Goal: Information Seeking & Learning: Learn about a topic

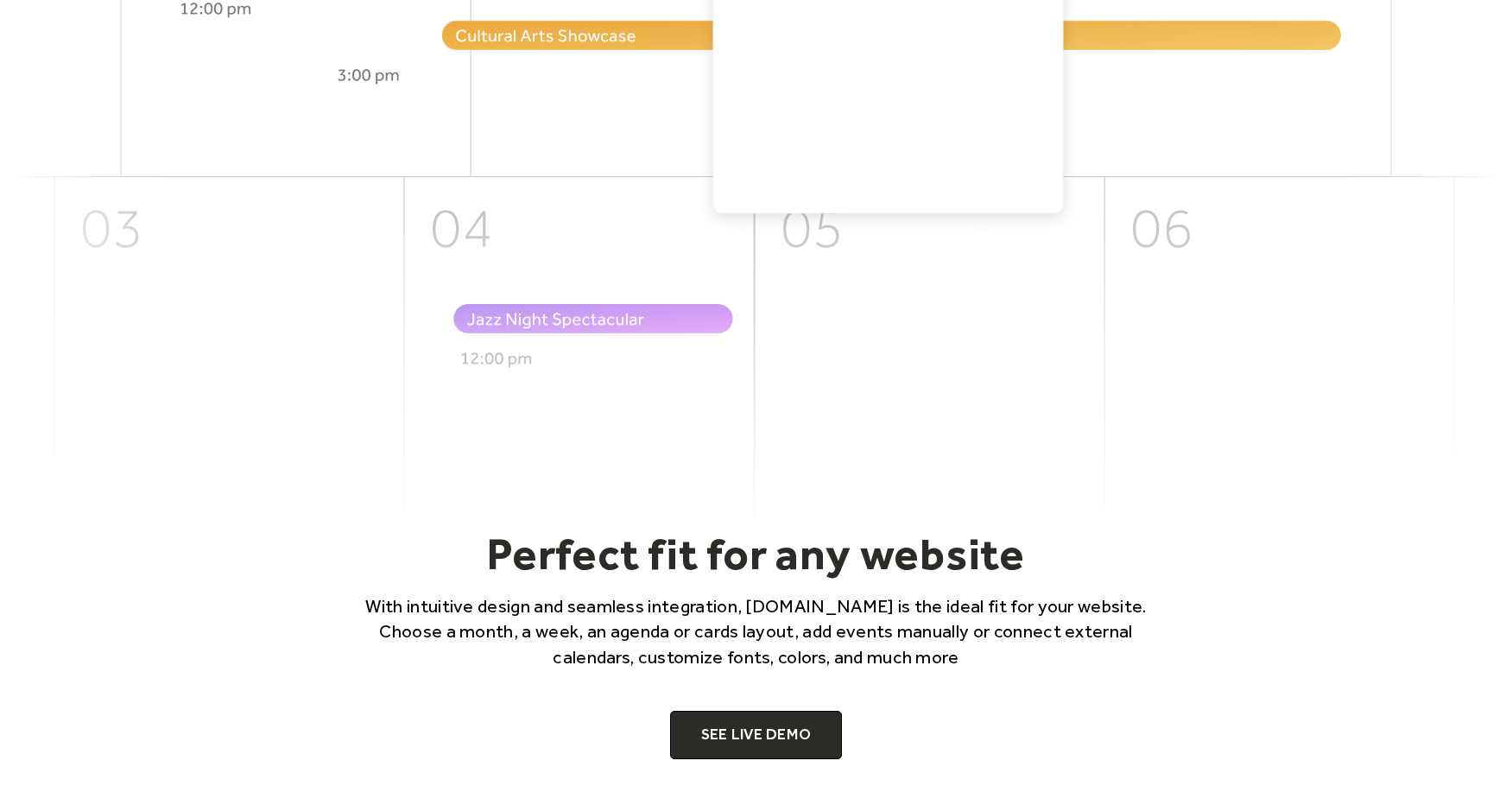
scroll to position [783, 0]
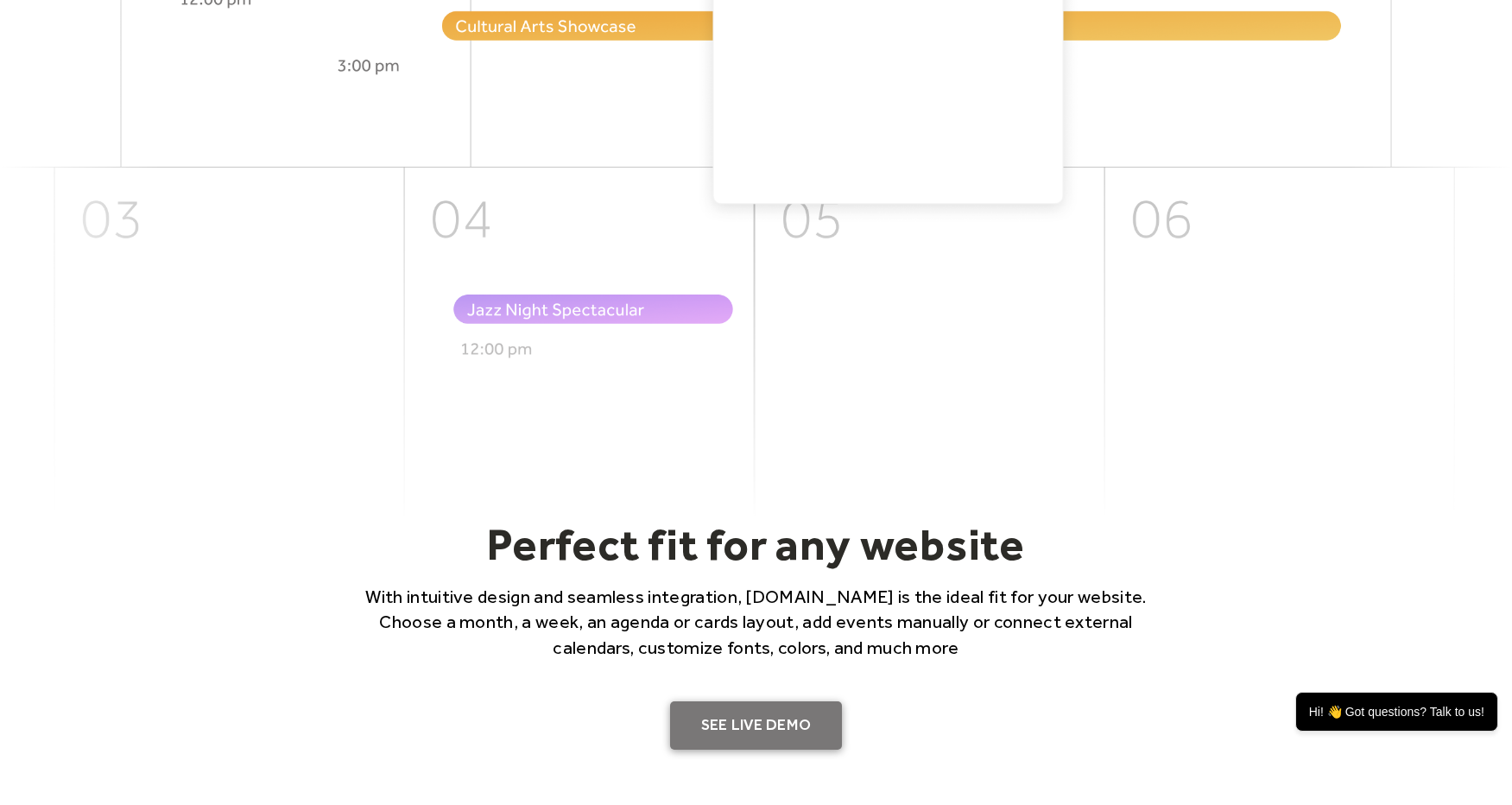
click at [775, 723] on link "SEE LIVE DEMO" at bounding box center [756, 725] width 173 height 48
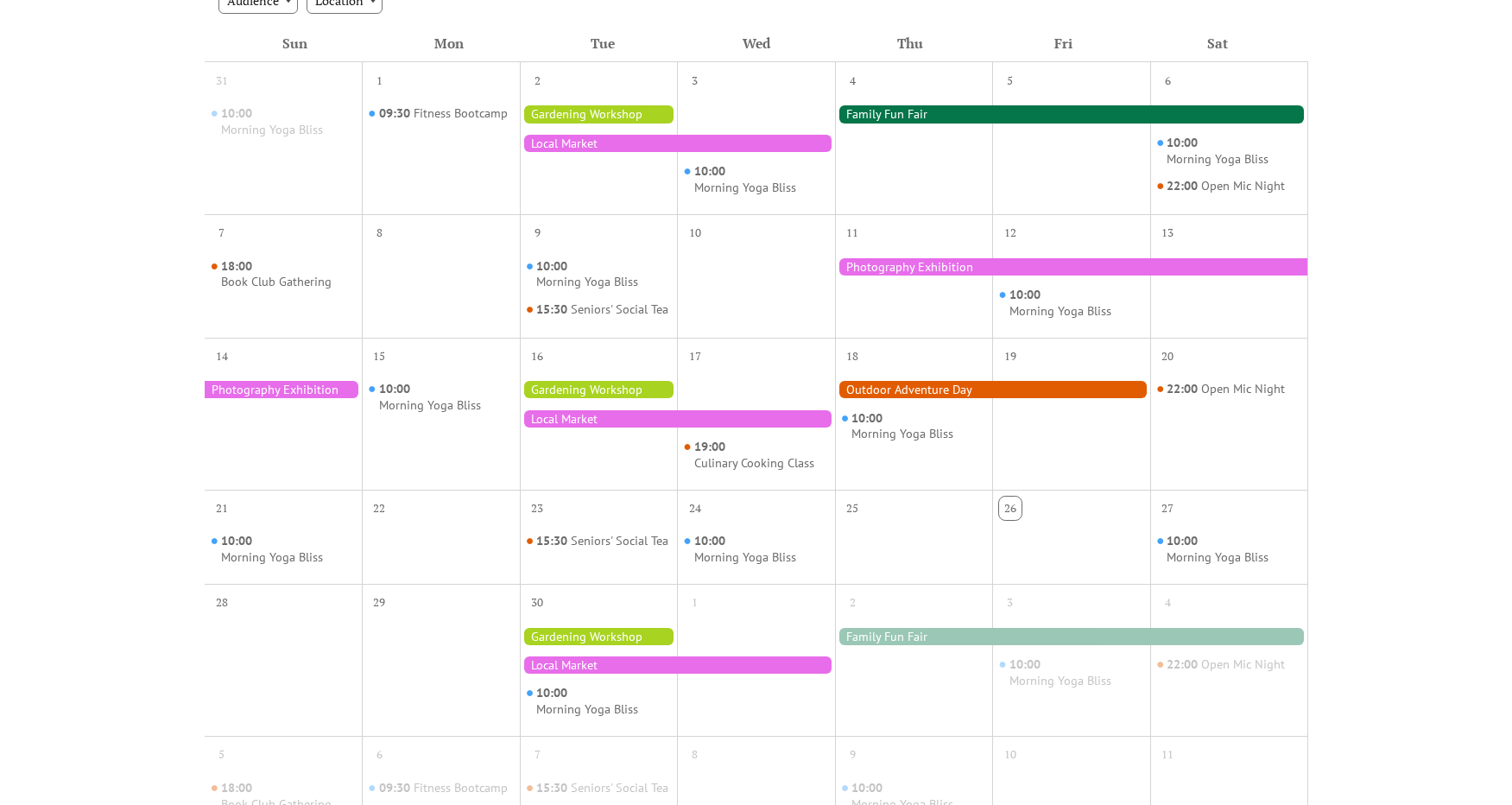
scroll to position [140, 0]
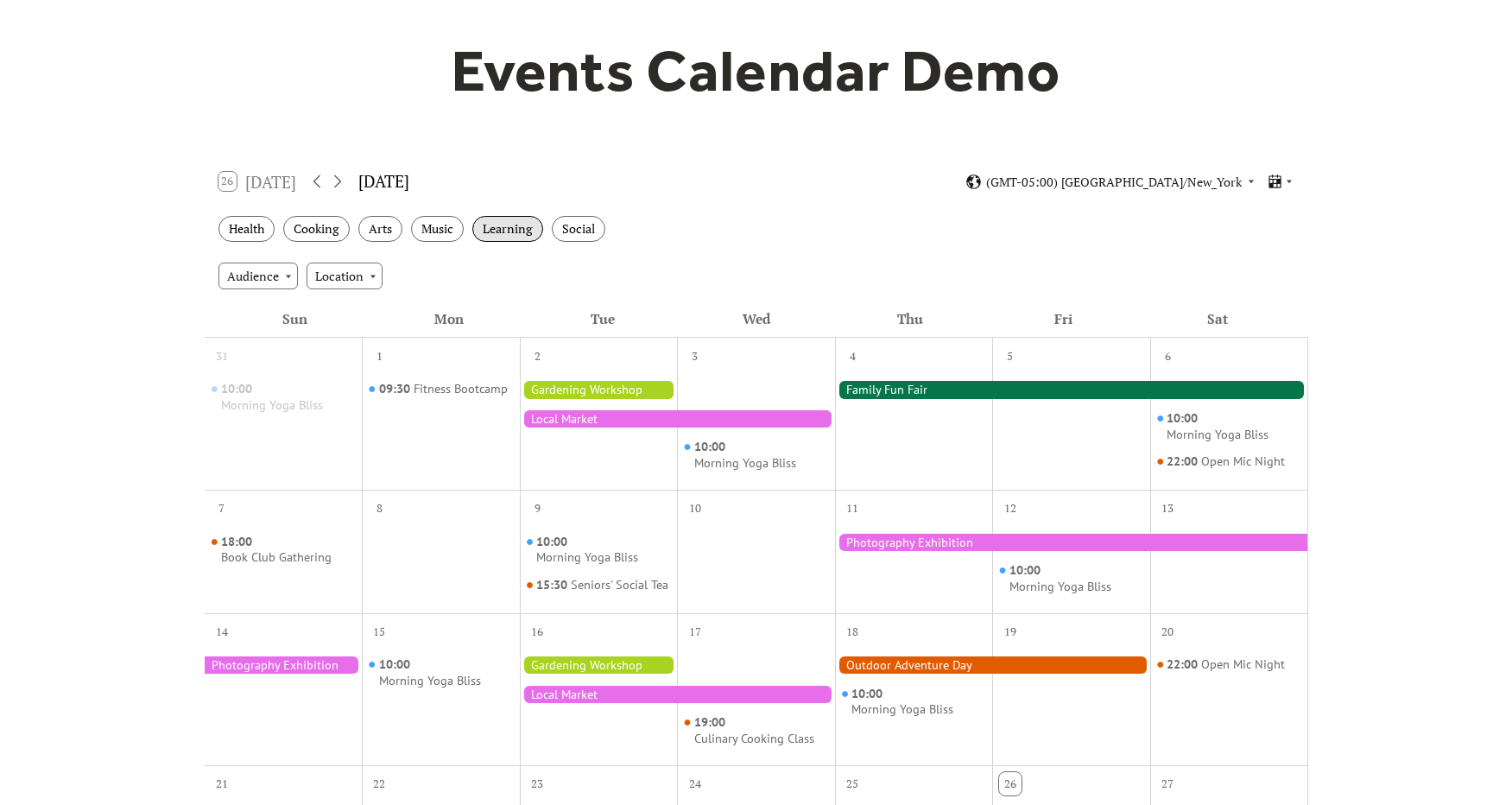
click at [505, 230] on div "Learning" at bounding box center [507, 229] width 71 height 27
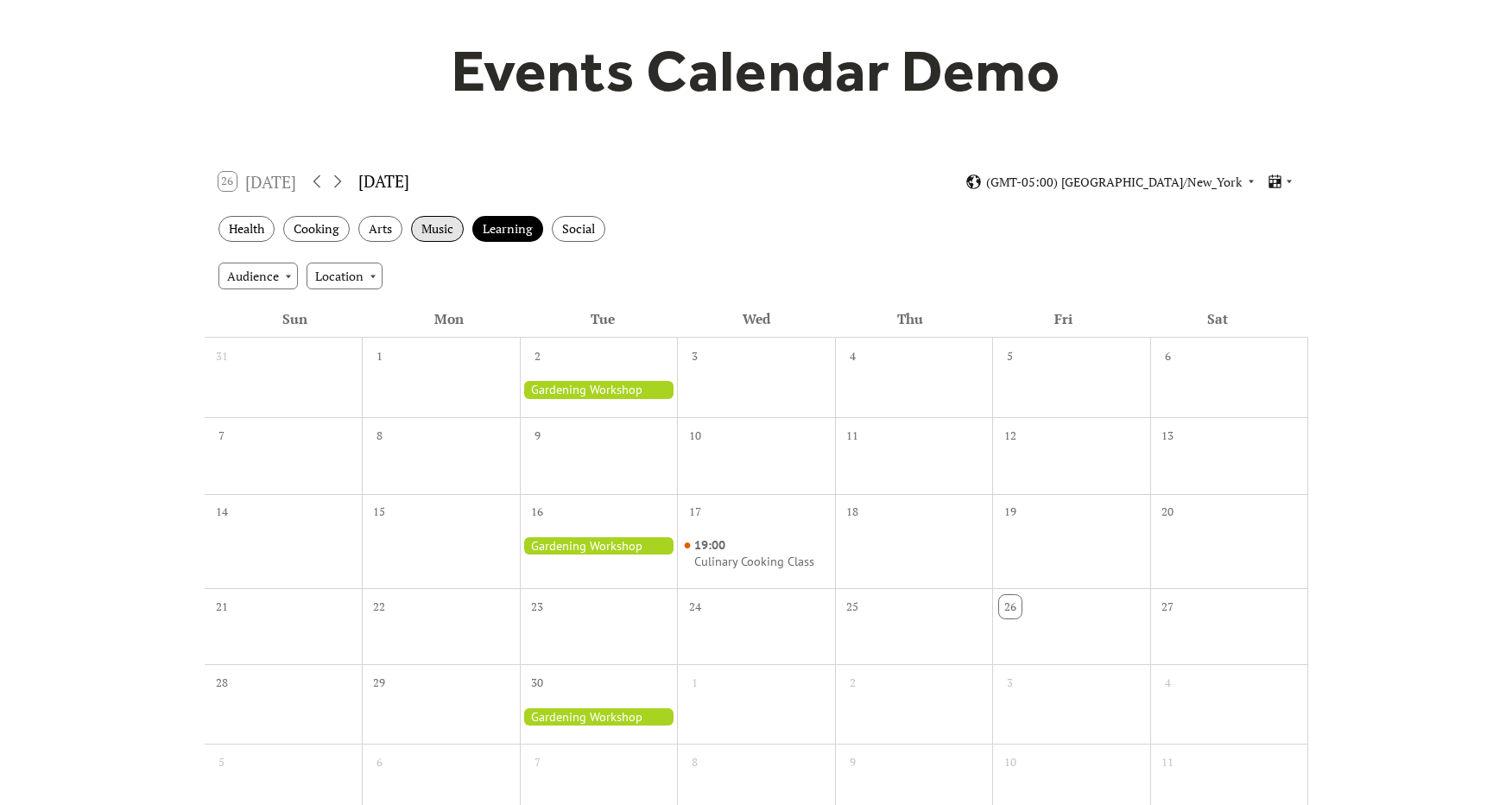
click at [458, 228] on div "Music" at bounding box center [437, 229] width 52 height 27
click at [492, 229] on div "Learning" at bounding box center [507, 229] width 71 height 27
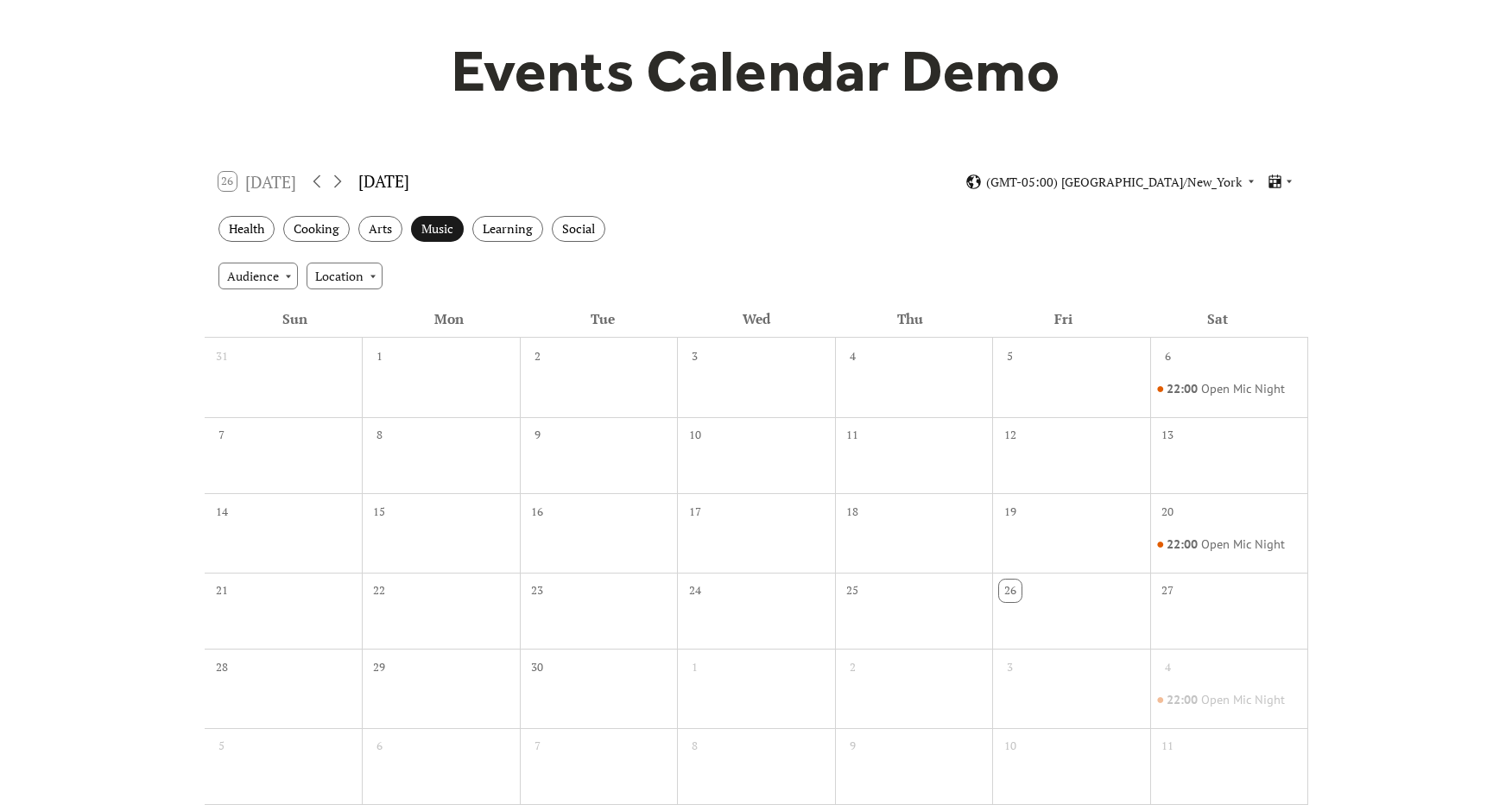
click at [449, 237] on div "Music" at bounding box center [437, 229] width 52 height 27
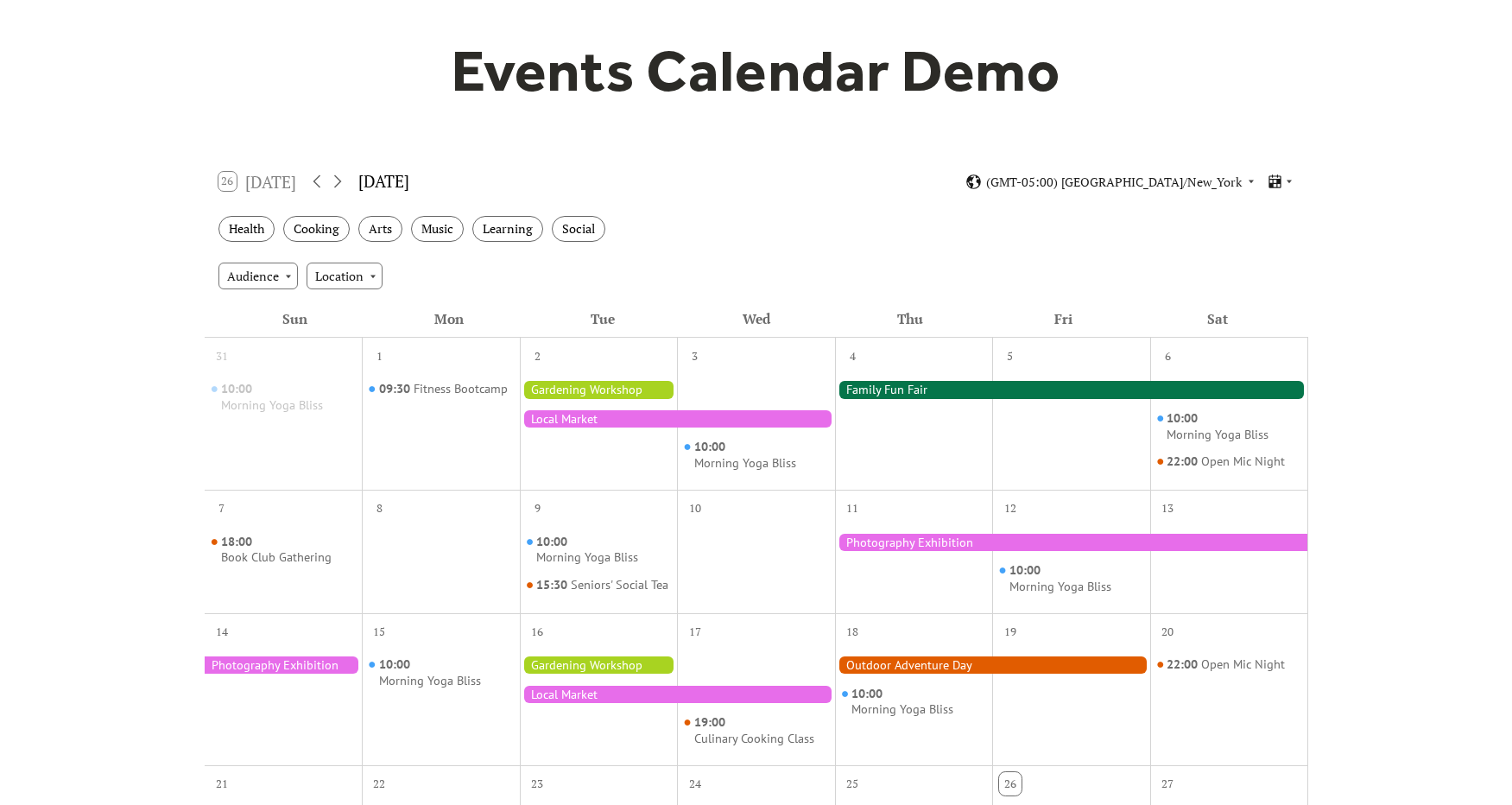
scroll to position [0, 0]
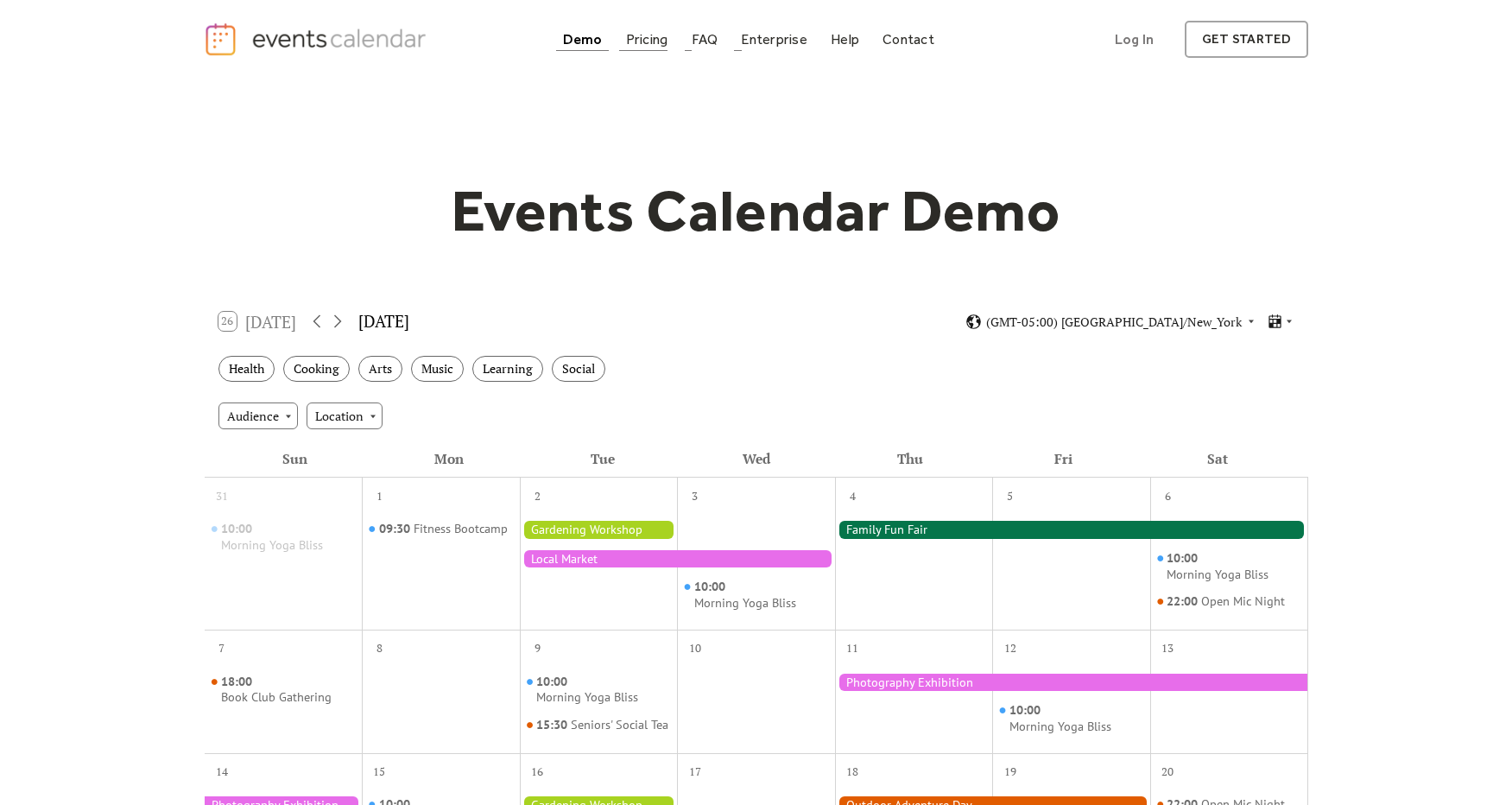
click at [629, 35] on div "Pricing" at bounding box center [647, 39] width 43 height 10
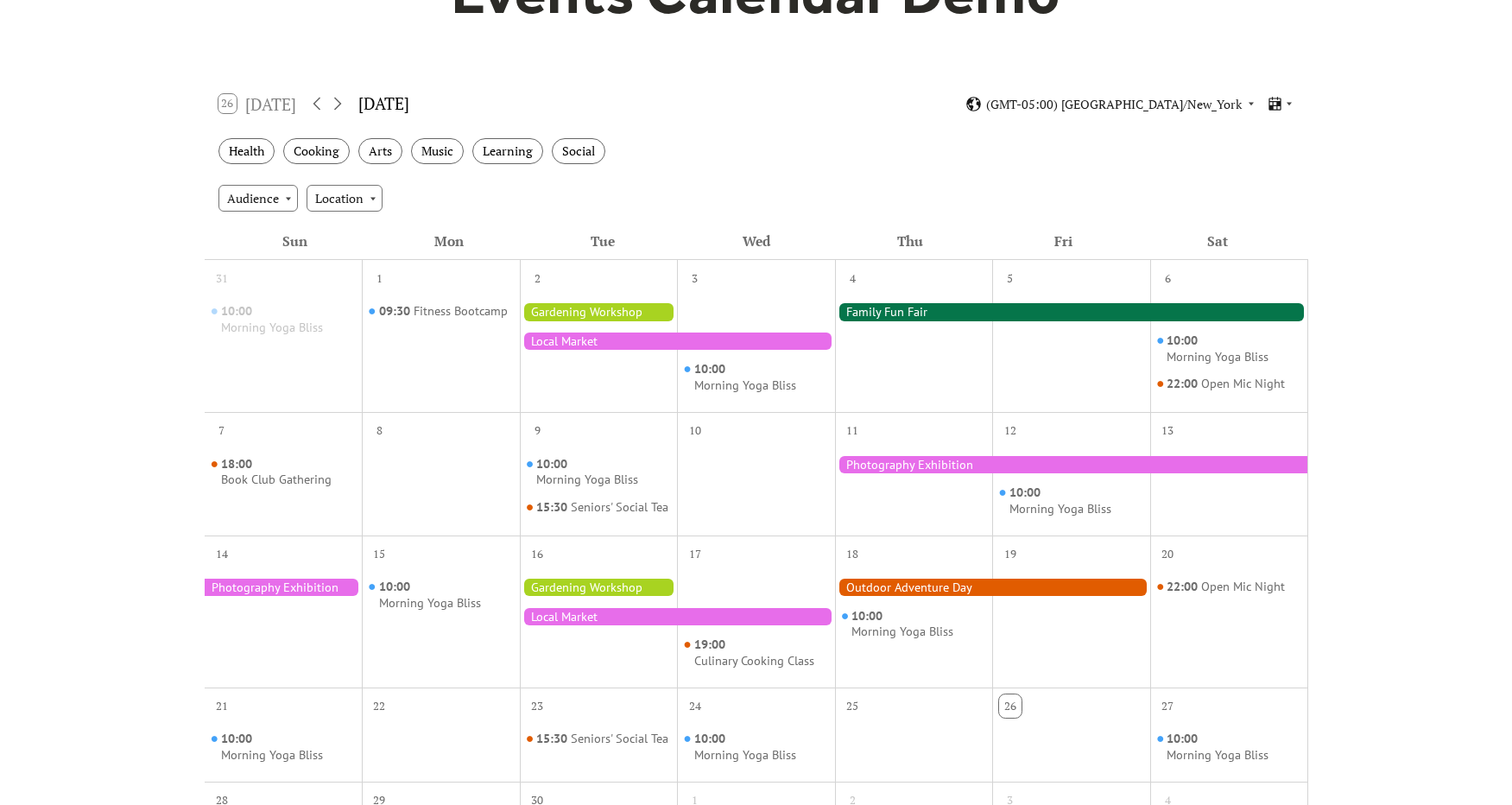
scroll to position [307, 0]
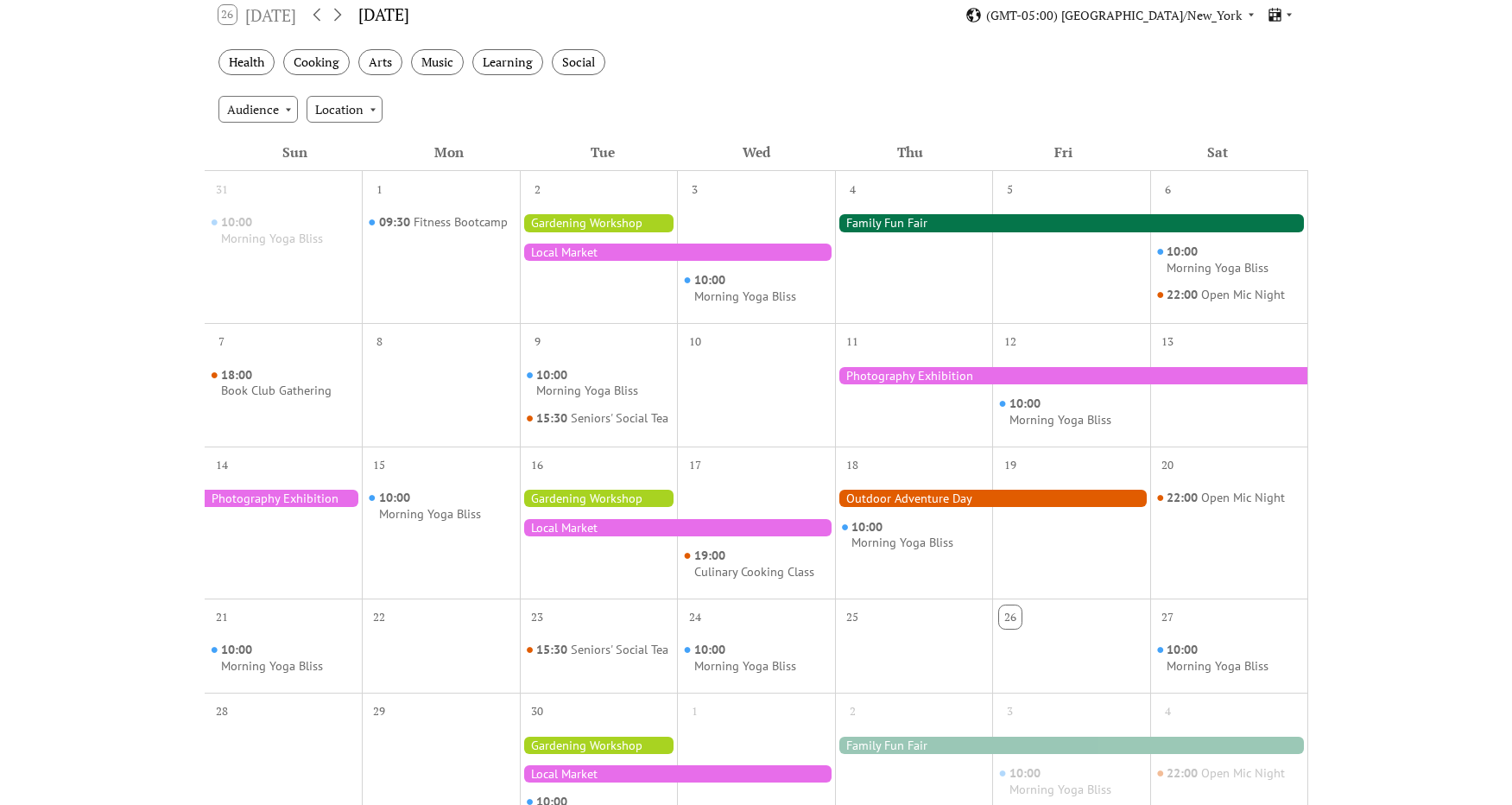
click at [581, 221] on div at bounding box center [599, 223] width 158 height 17
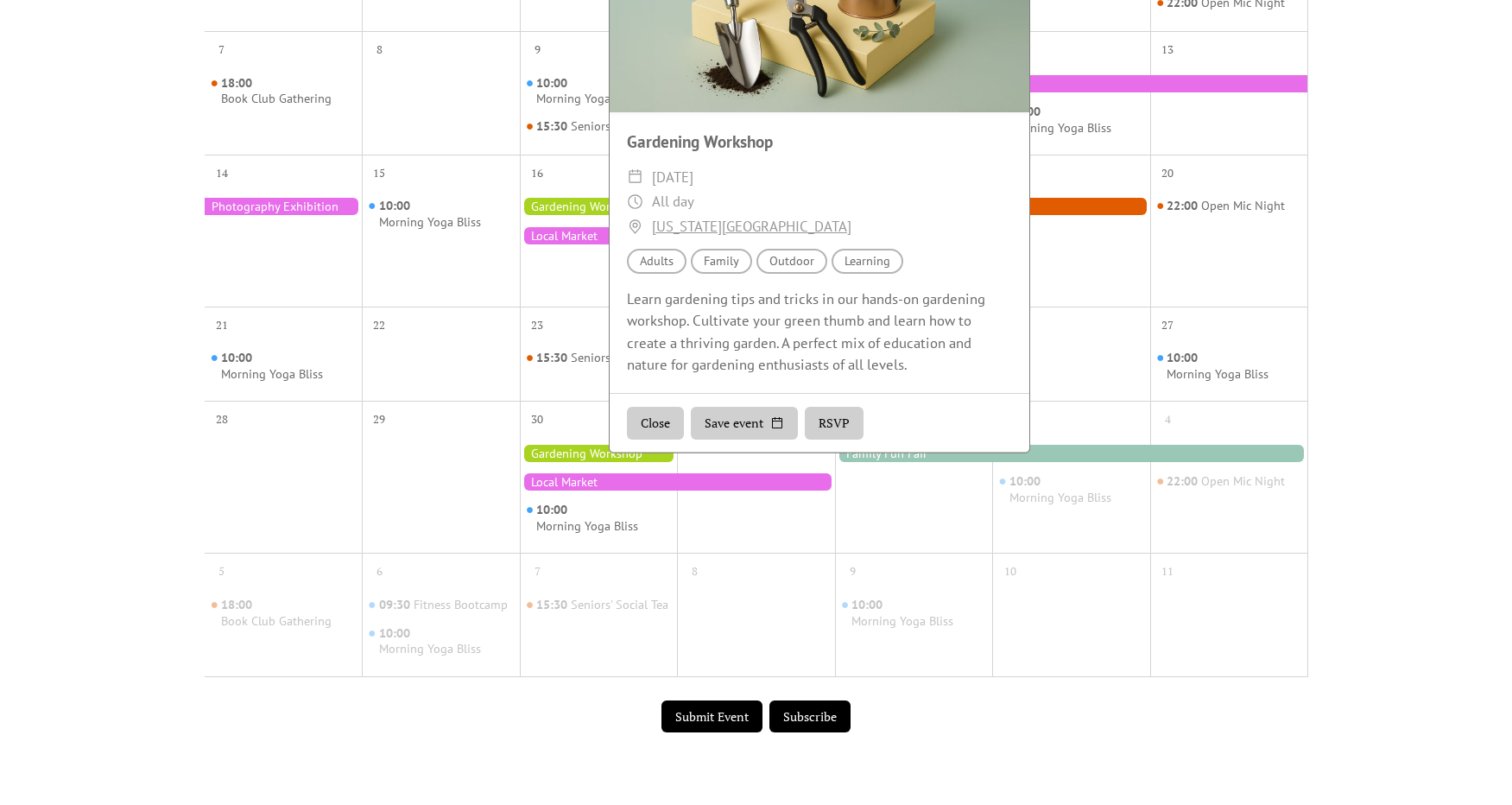
scroll to position [421, 0]
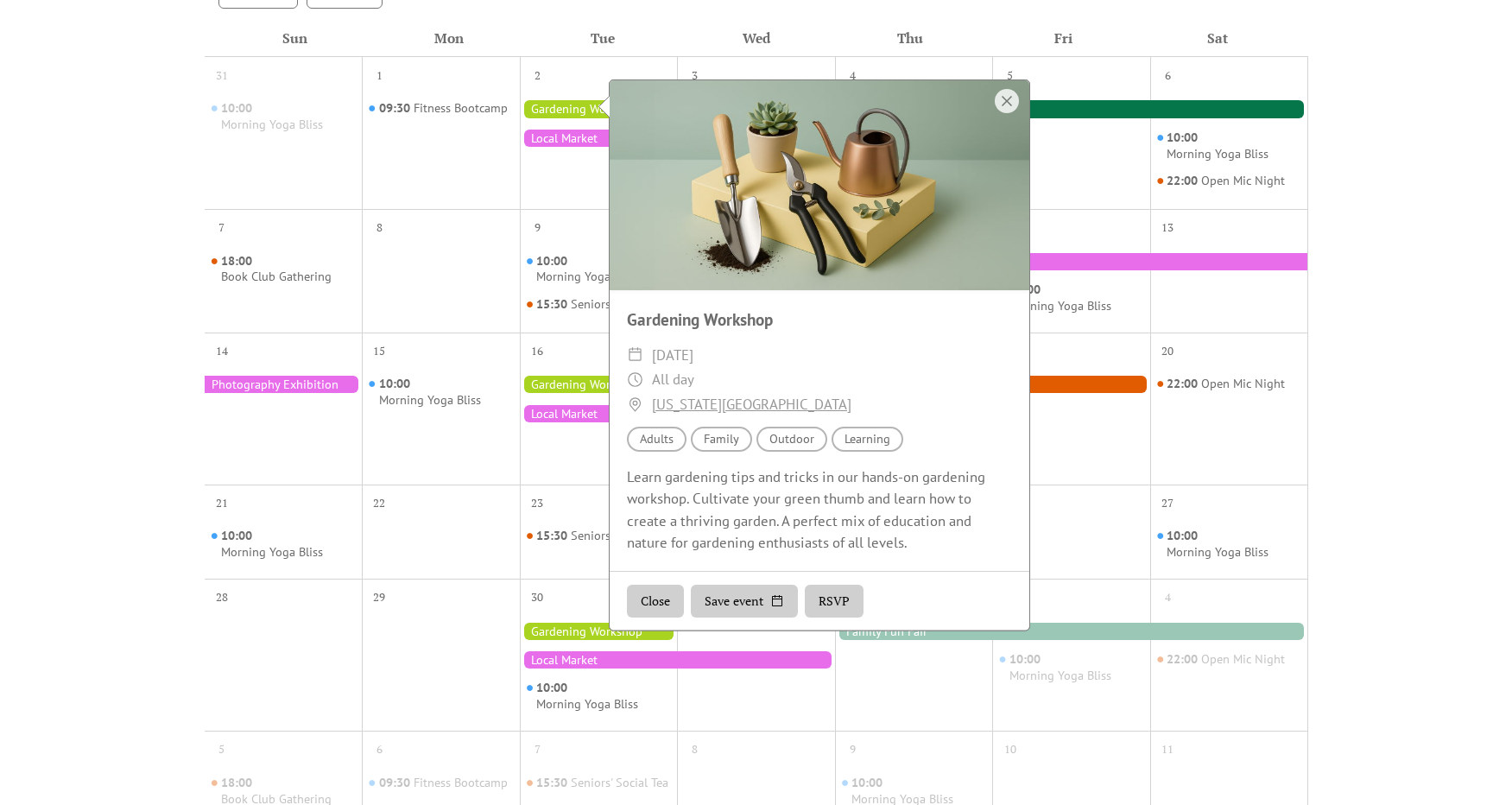
click at [556, 391] on div at bounding box center [599, 384] width 158 height 17
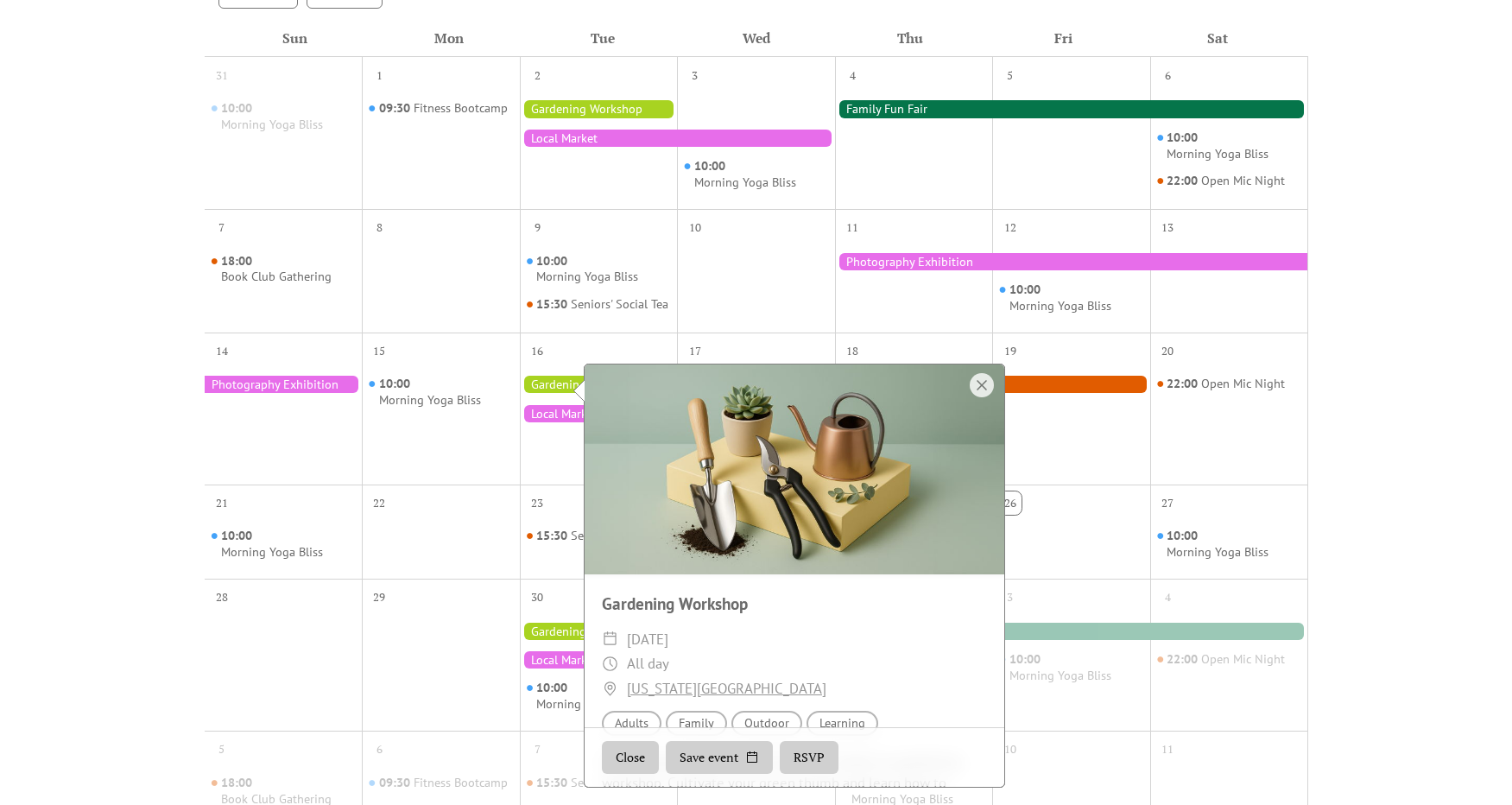
click at [555, 423] on div at bounding box center [678, 414] width 315 height 17
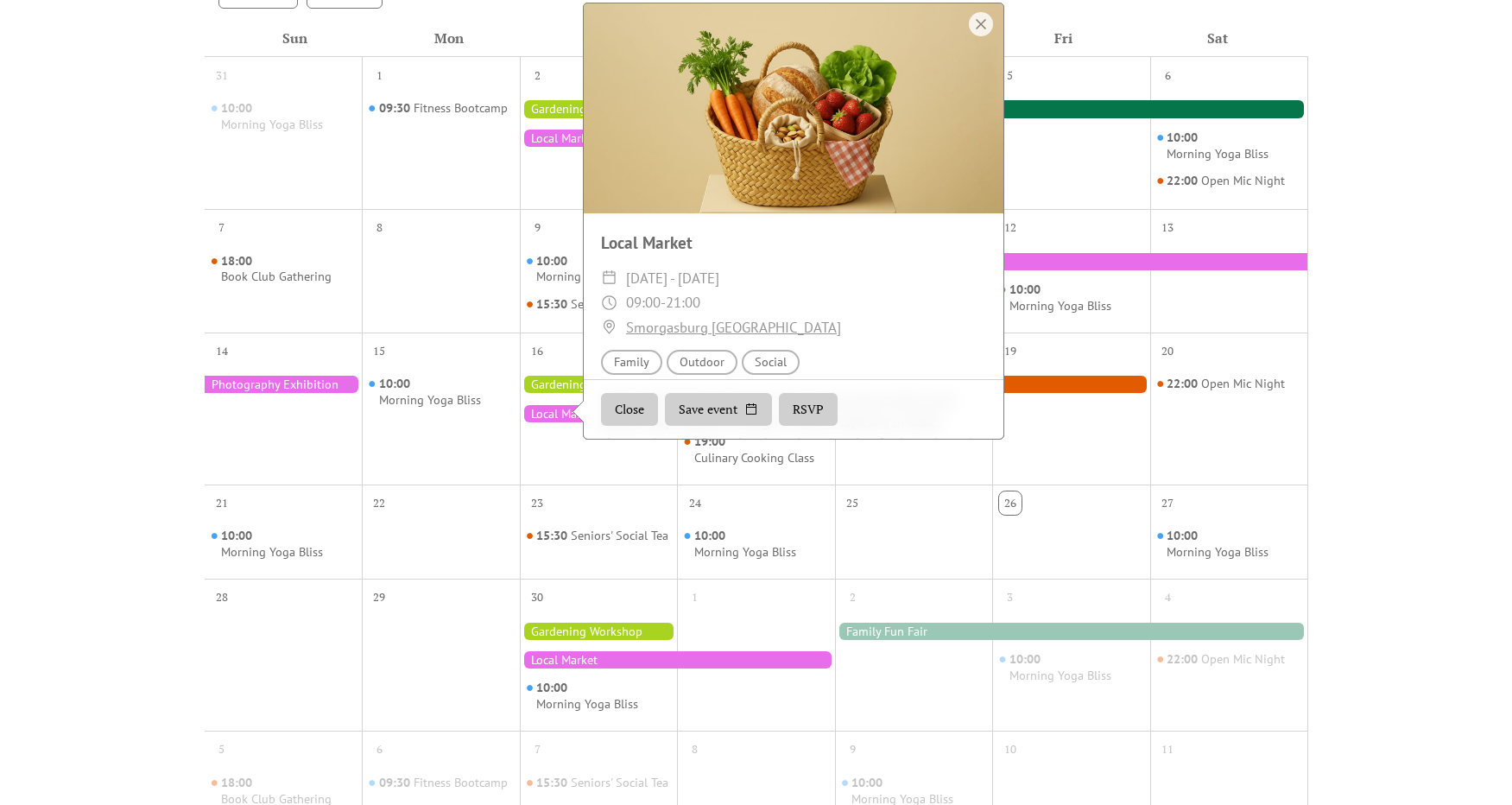
click at [1142, 266] on div at bounding box center [1071, 261] width 473 height 17
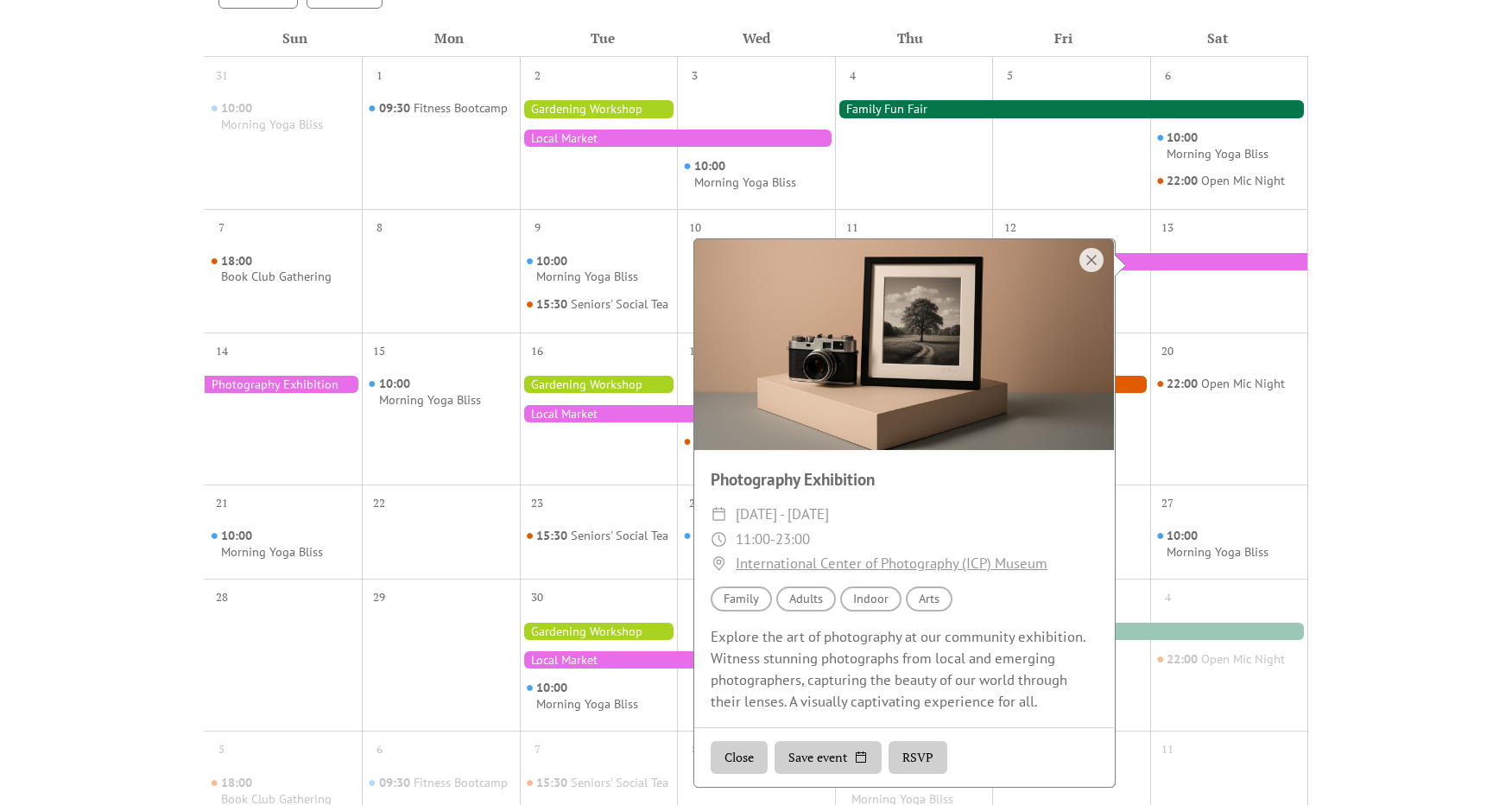
click at [1103, 106] on div at bounding box center [1071, 109] width 473 height 17
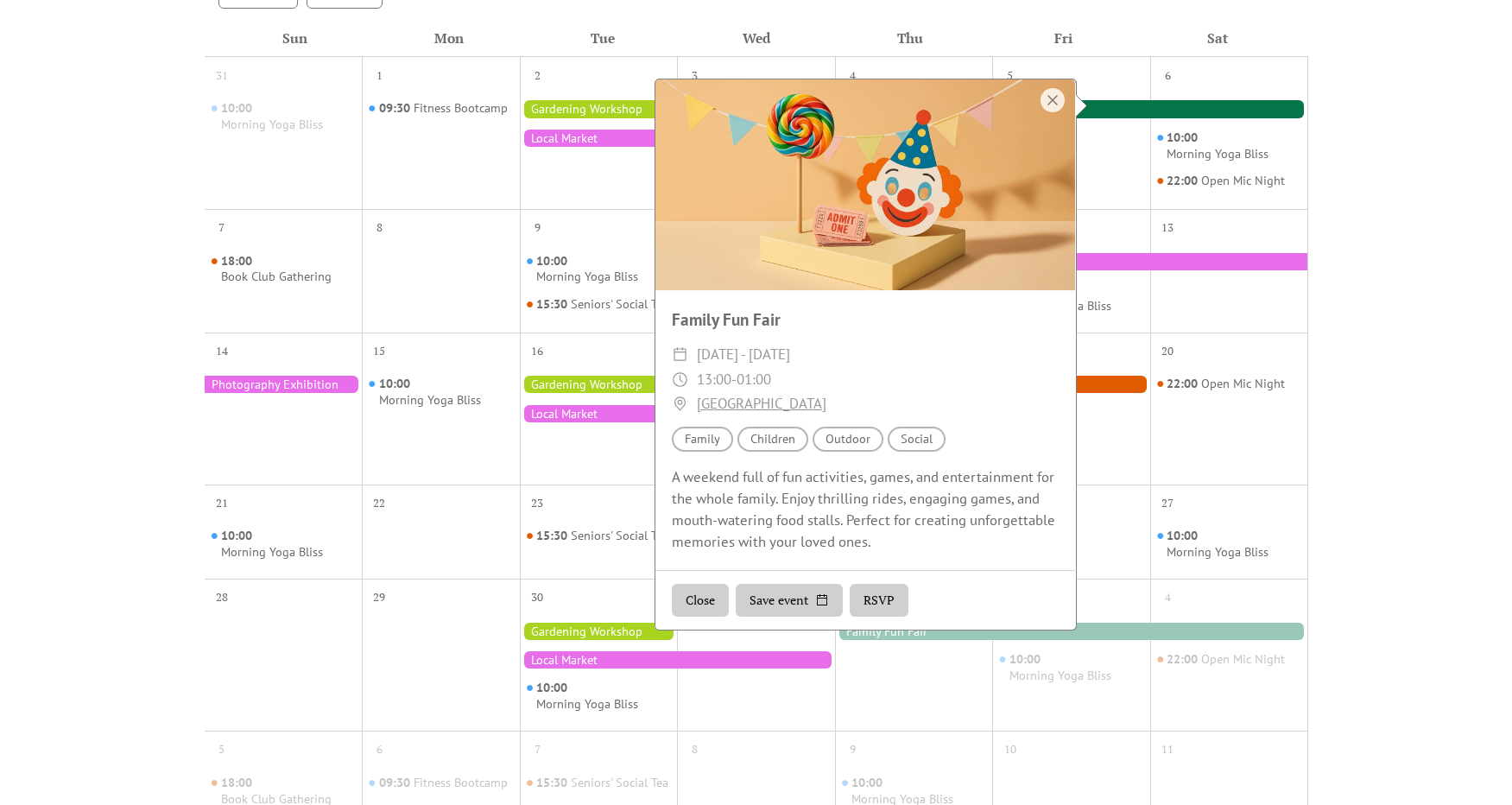
click at [1392, 345] on div "Events Calendar Demo Loading the Events Calendar..." at bounding box center [756, 338] width 1512 height 1360
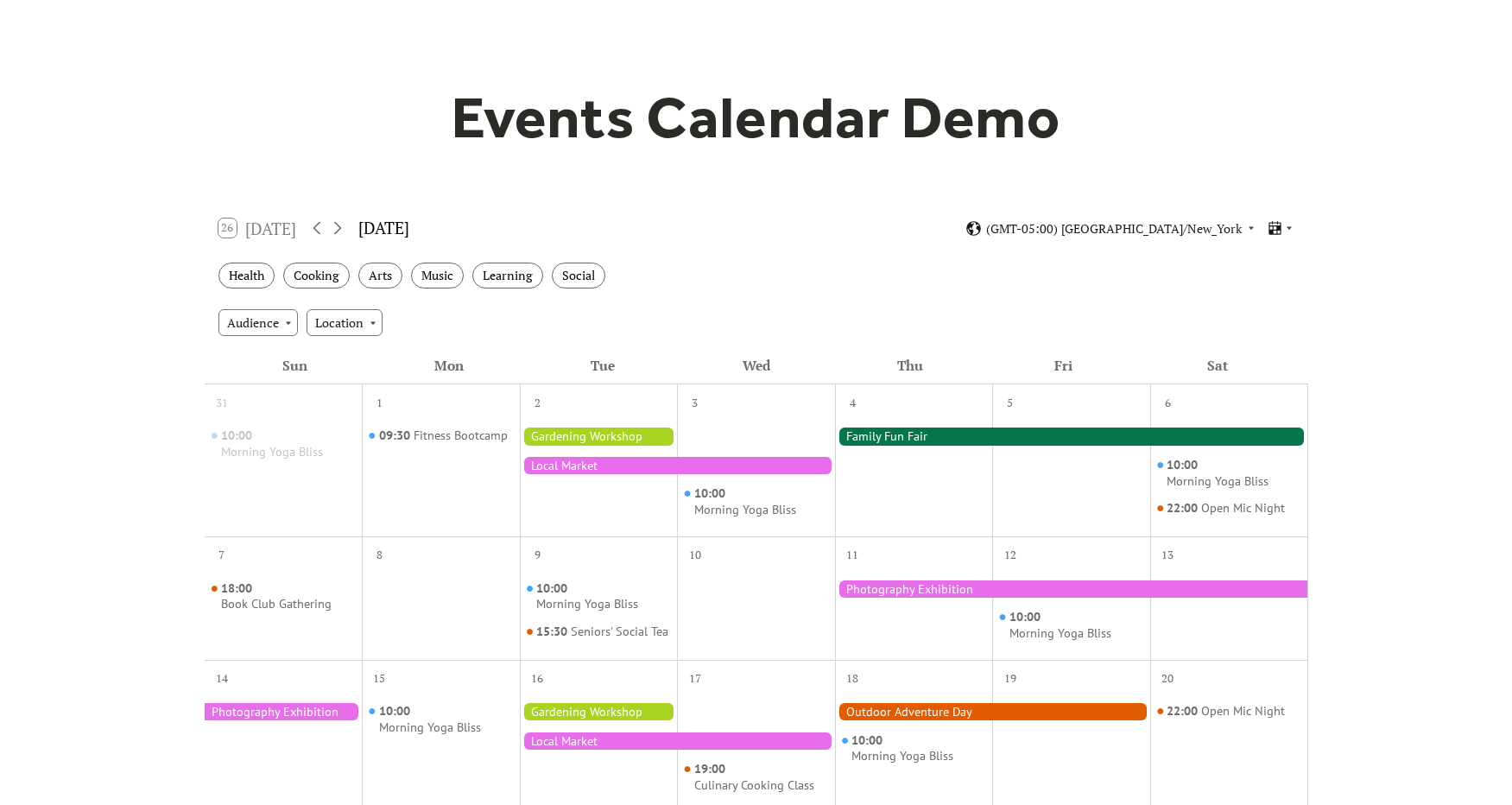
scroll to position [0, 0]
